Goal: Task Accomplishment & Management: Use online tool/utility

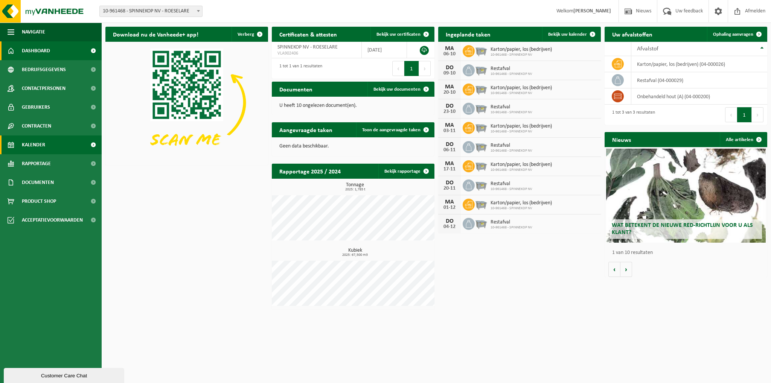
click at [45, 140] on link "Kalender" at bounding box center [51, 145] width 102 height 19
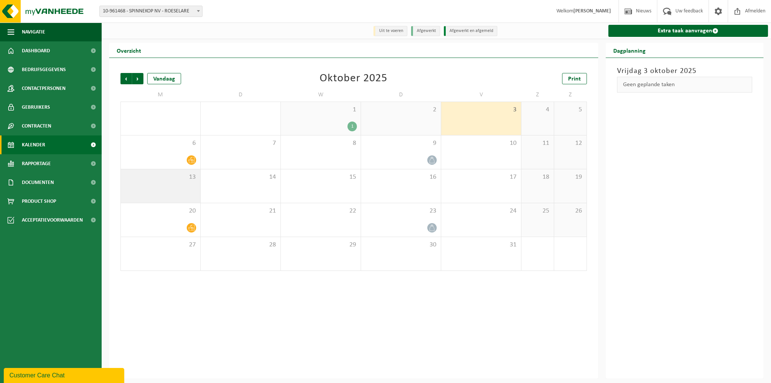
click at [194, 187] on div "13" at bounding box center [160, 186] width 79 height 34
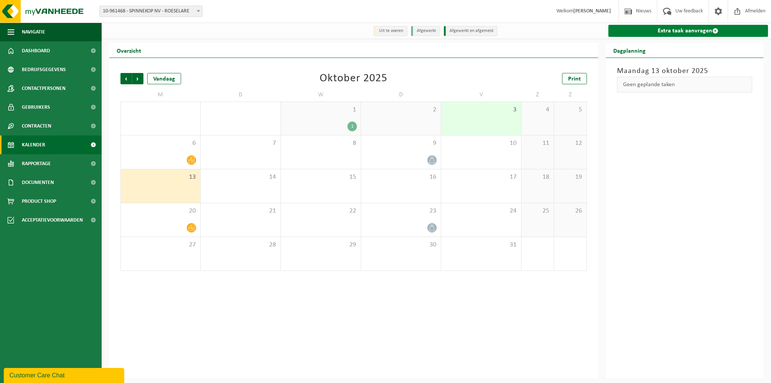
click at [711, 36] on link "Extra taak aanvragen" at bounding box center [689, 31] width 160 height 12
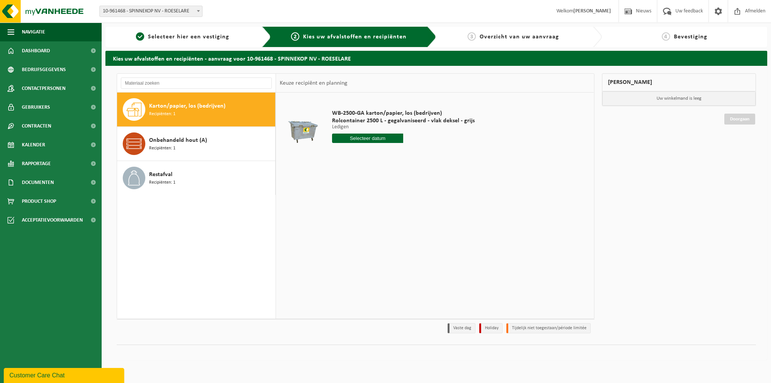
click at [365, 137] on input "text" at bounding box center [368, 138] width 72 height 9
click at [339, 207] on div "13" at bounding box center [339, 205] width 13 height 12
type input "Van 2025-10-13"
click at [365, 167] on button "In winkelmand" at bounding box center [353, 167] width 41 height 12
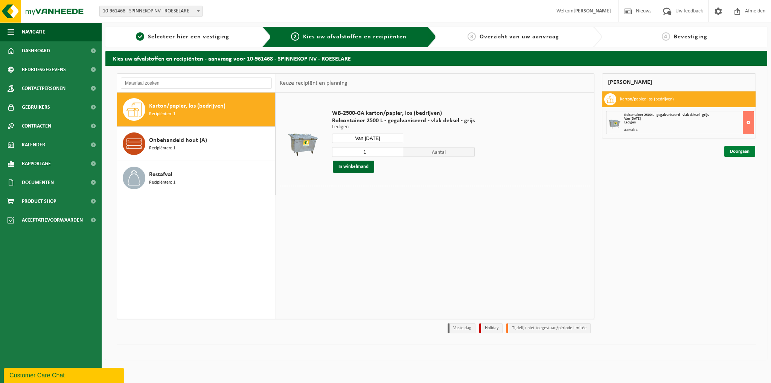
click at [741, 150] on link "Doorgaan" at bounding box center [740, 151] width 31 height 11
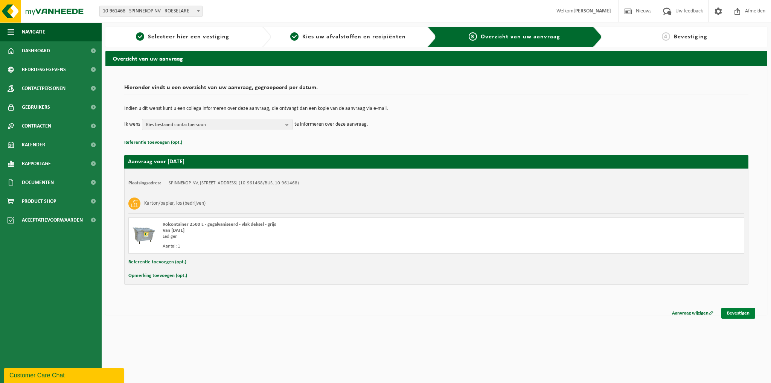
click at [741, 315] on link "Bevestigen" at bounding box center [739, 313] width 34 height 11
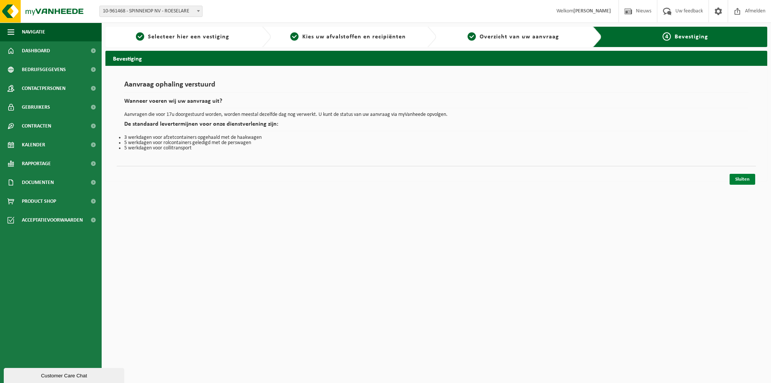
click at [737, 182] on link "Sluiten" at bounding box center [743, 179] width 26 height 11
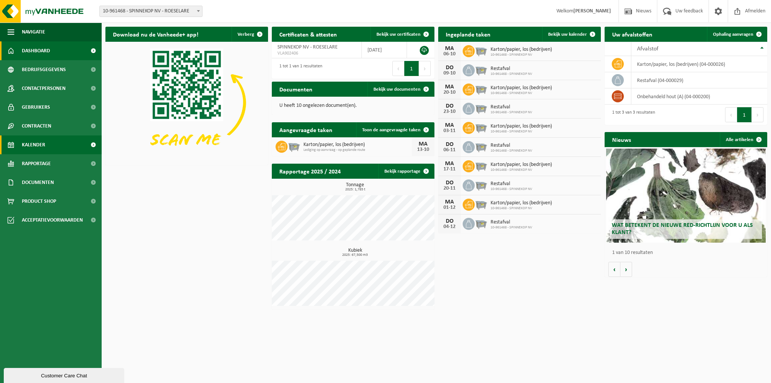
click at [50, 144] on link "Kalender" at bounding box center [51, 145] width 102 height 19
